Goal: Task Accomplishment & Management: Manage account settings

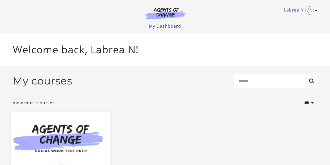
click at [75, 84] on div "My courses Search" at bounding box center [165, 83] width 305 height 18
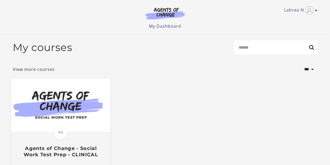
scroll to position [26, 0]
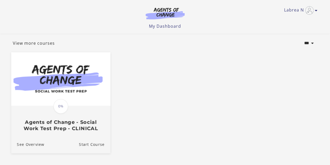
click at [75, 84] on img at bounding box center [60, 78] width 99 height 53
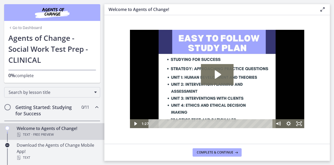
click at [34, 27] on link "Go to Dashboard" at bounding box center [25, 27] width 34 height 5
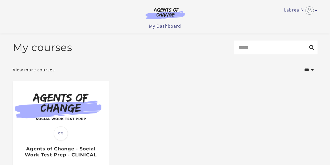
scroll to position [26, 0]
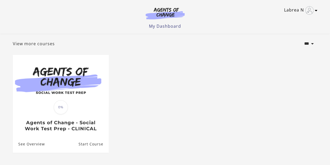
click at [312, 12] on img "Toggle menu" at bounding box center [309, 10] width 8 height 8
click at [296, 18] on link "My Account" at bounding box center [296, 19] width 46 height 9
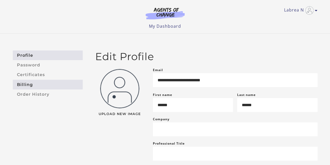
click at [37, 85] on link "Billing" at bounding box center [48, 85] width 70 height 10
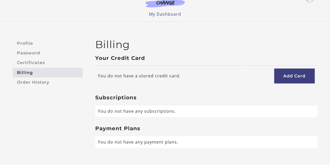
scroll to position [5, 0]
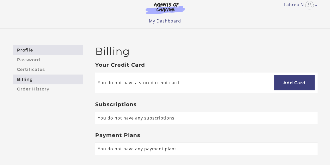
click at [49, 51] on link "Profile" at bounding box center [48, 50] width 70 height 10
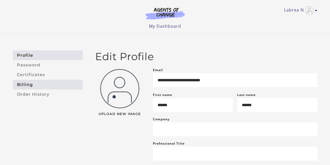
click at [43, 83] on link "Billing" at bounding box center [48, 85] width 70 height 10
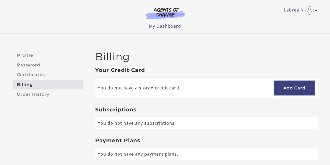
click at [158, 18] on img at bounding box center [165, 13] width 50 height 12
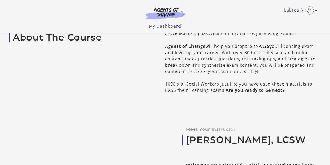
scroll to position [26, 0]
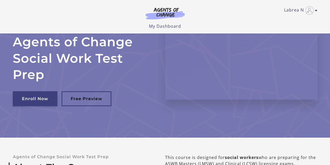
click at [52, 102] on link "Enroll Now" at bounding box center [35, 98] width 45 height 15
